Goal: Task Accomplishment & Management: Use online tool/utility

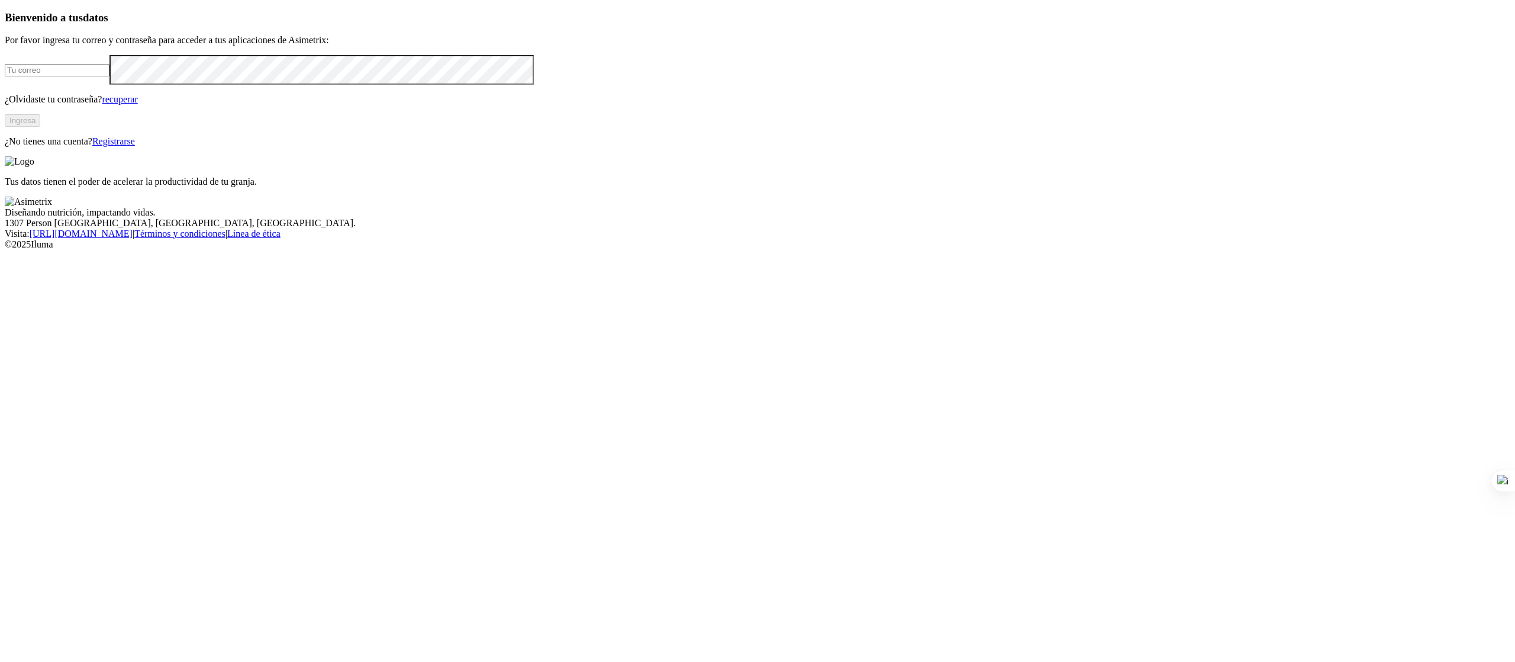
type input "[PERSON_NAME][EMAIL_ADDRESS][PERSON_NAME][DOMAIN_NAME]"
click at [36, 125] on font "Ingresa" at bounding box center [22, 120] width 26 height 9
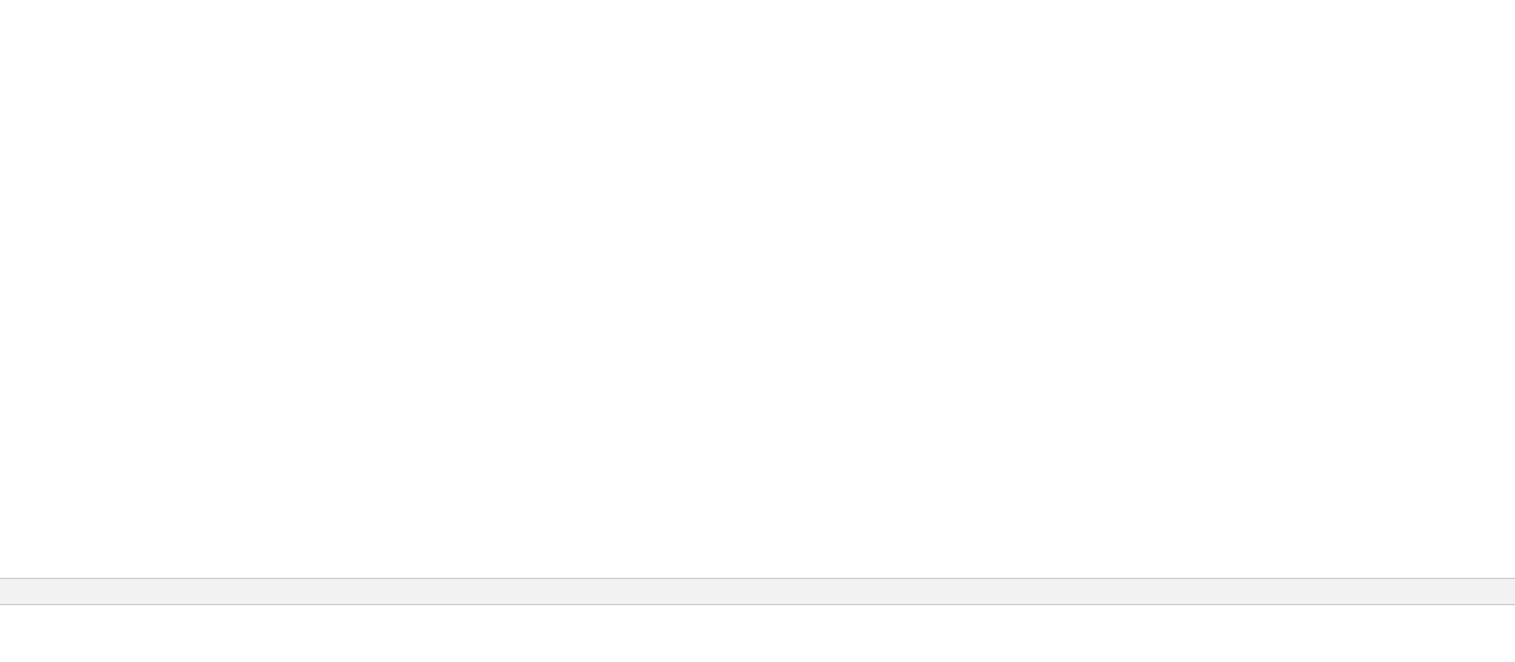
click at [1493, 486] on icon at bounding box center [1499, 492] width 12 height 12
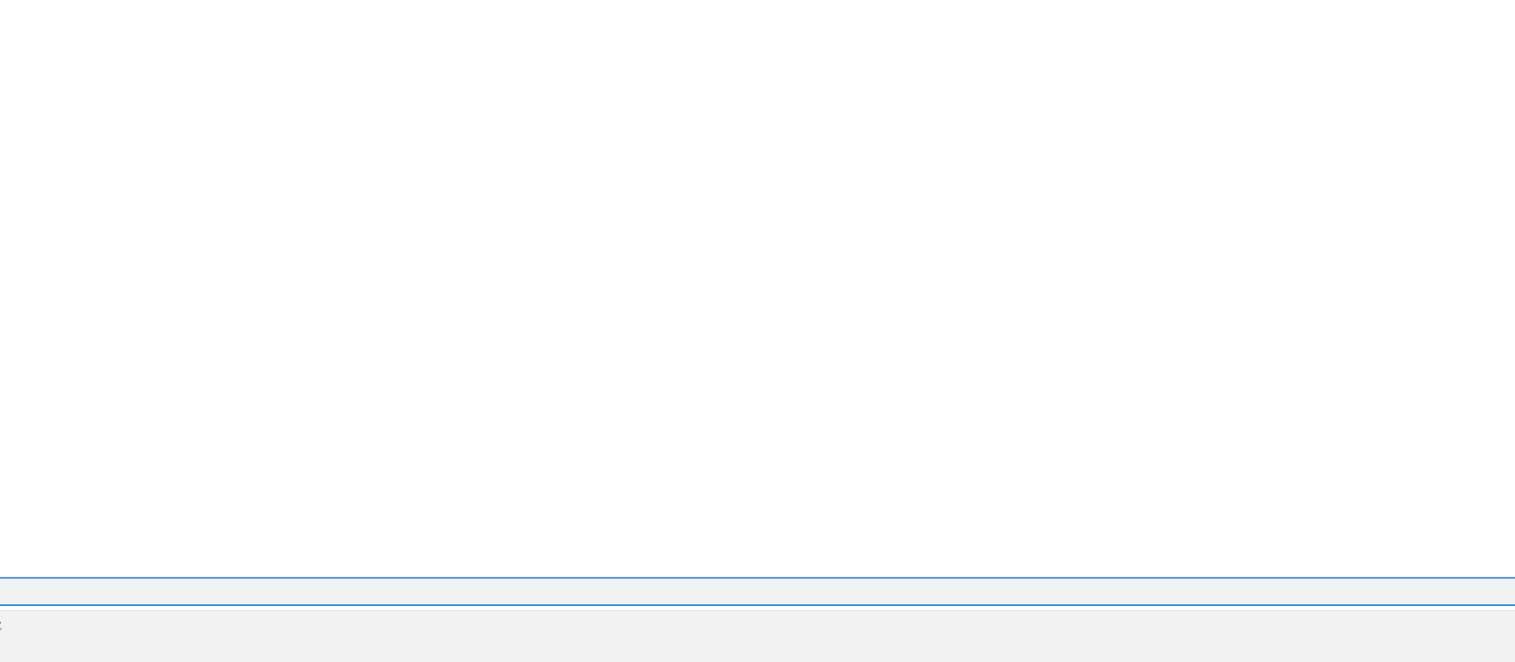
click at [1353, 510] on div "AGROPECUARIANUEVADELORIENTE" at bounding box center [757, 520] width 1505 height 20
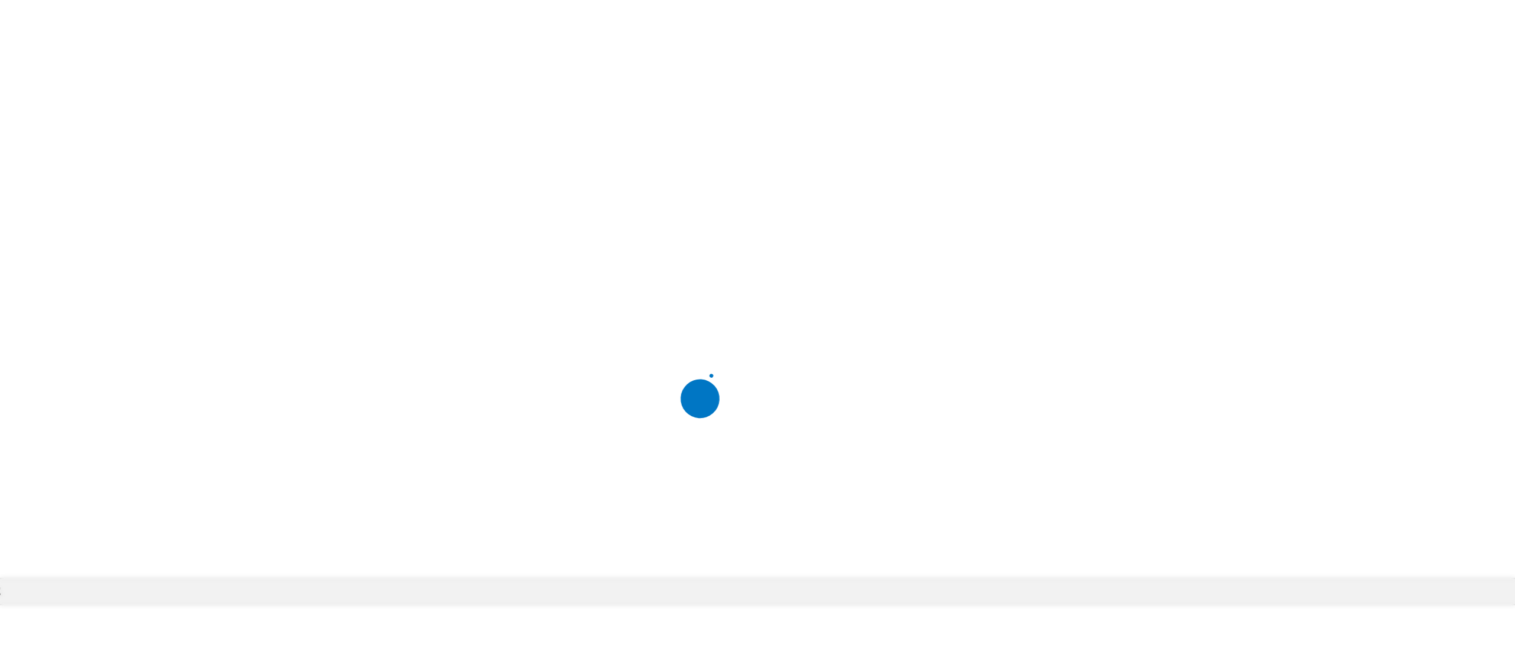
click at [1353, 53] on div at bounding box center [762, 331] width 1515 height 662
